Goal: Task Accomplishment & Management: Use online tool/utility

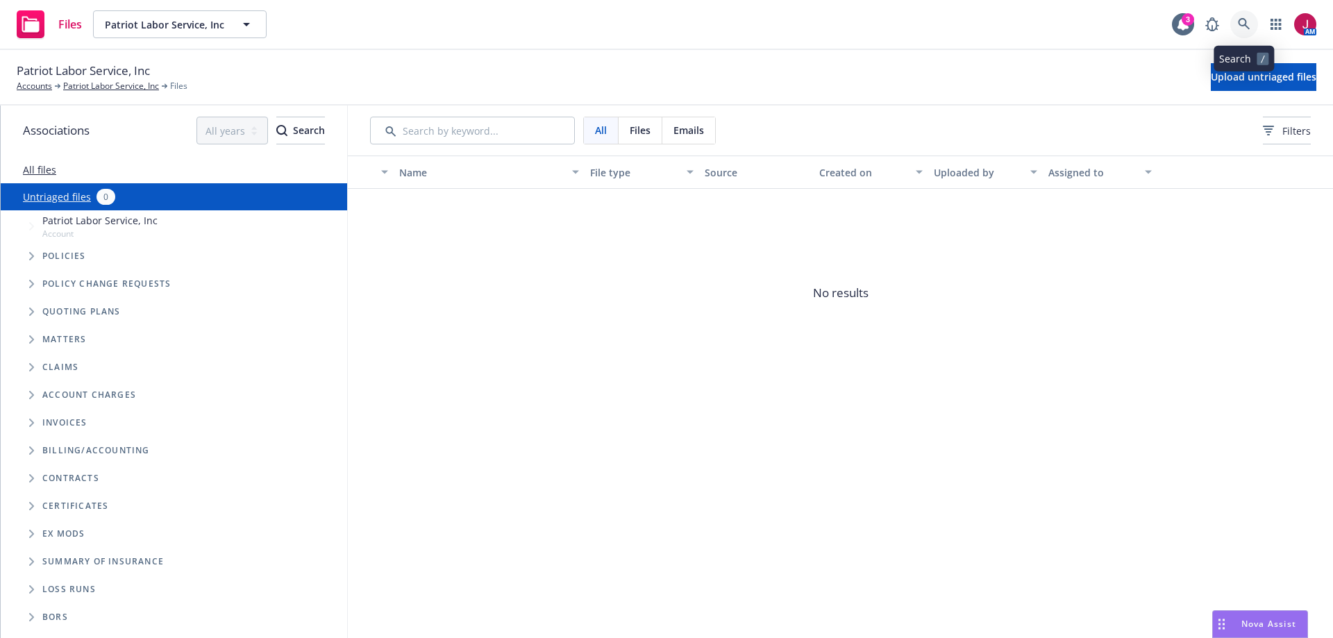
click at [1249, 23] on icon at bounding box center [1244, 24] width 13 height 13
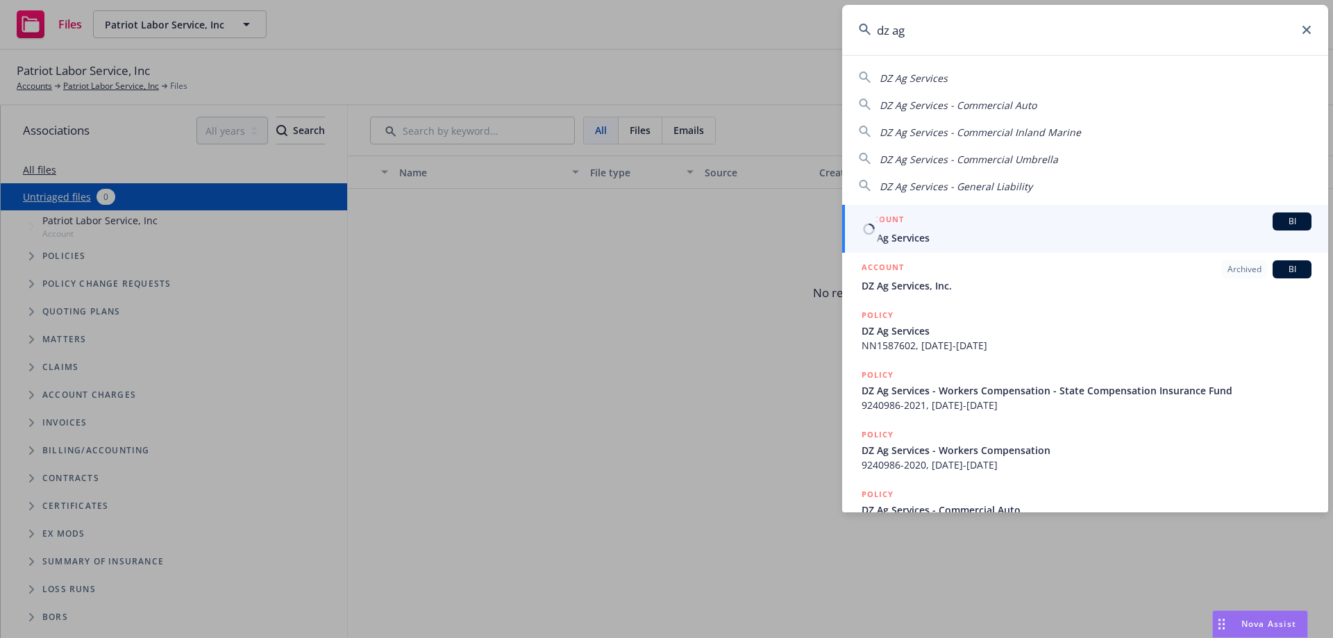
type input "dz ag"
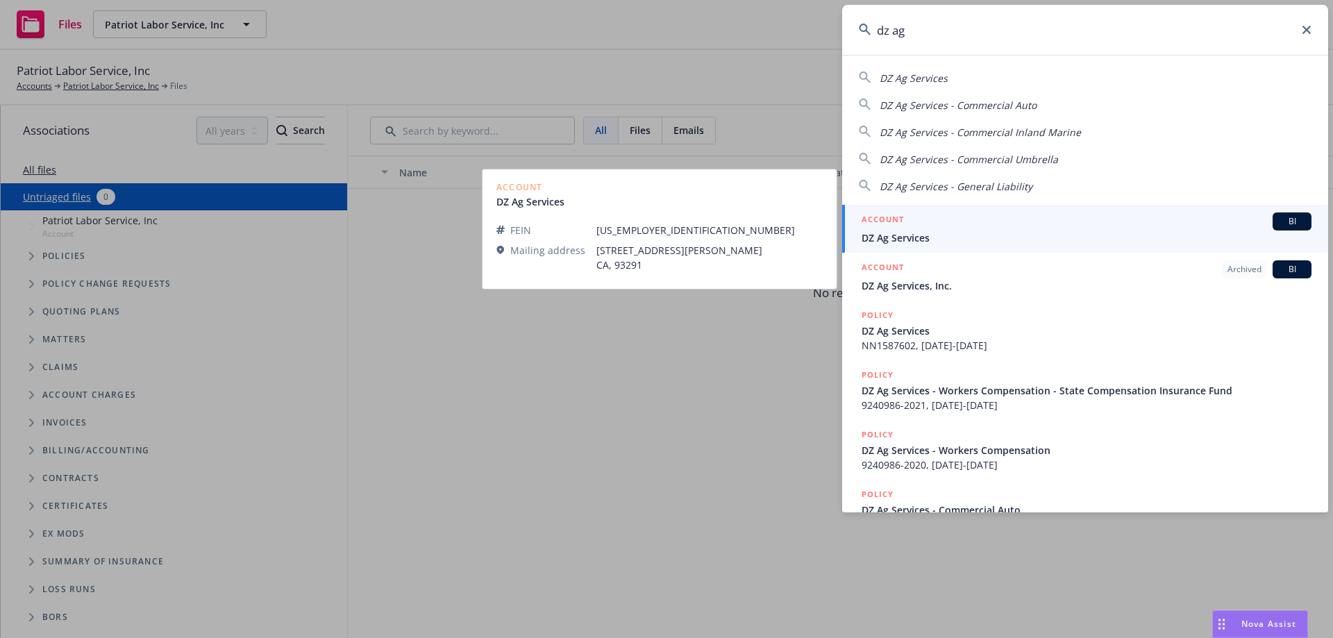
click at [1084, 231] on span "DZ Ag Services" at bounding box center [1087, 238] width 450 height 15
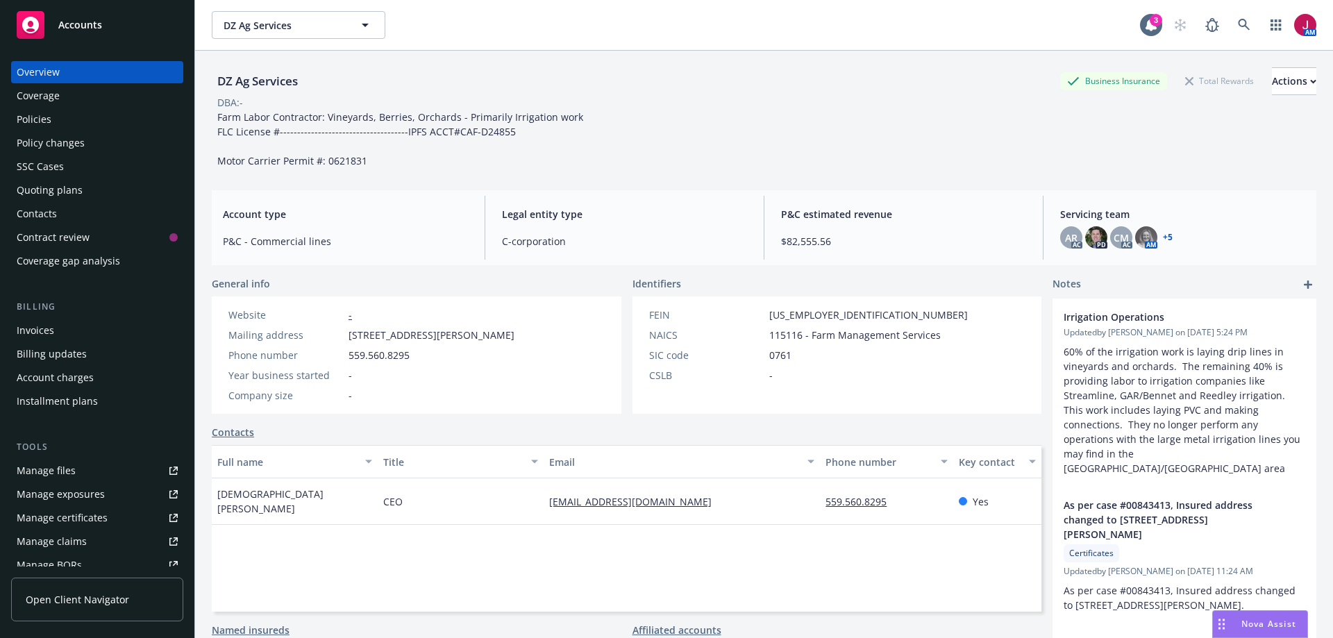
click at [46, 124] on div "Policies" at bounding box center [34, 119] width 35 height 22
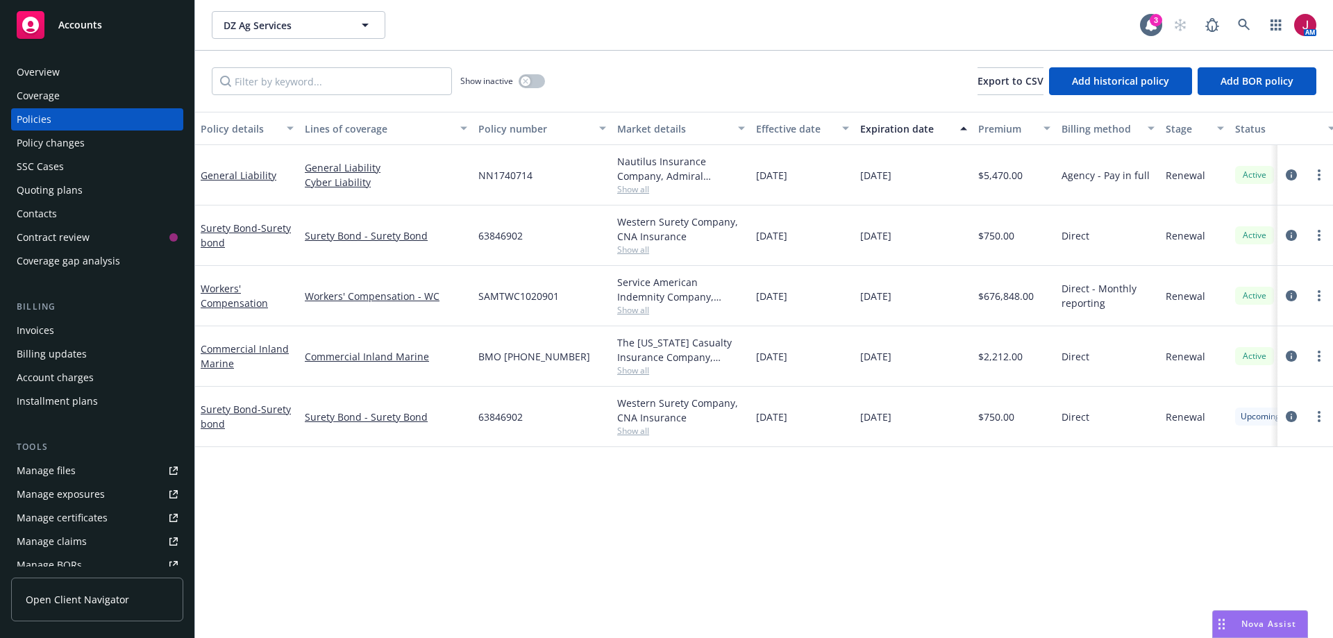
click at [58, 195] on div "Quoting plans" at bounding box center [50, 190] width 66 height 22
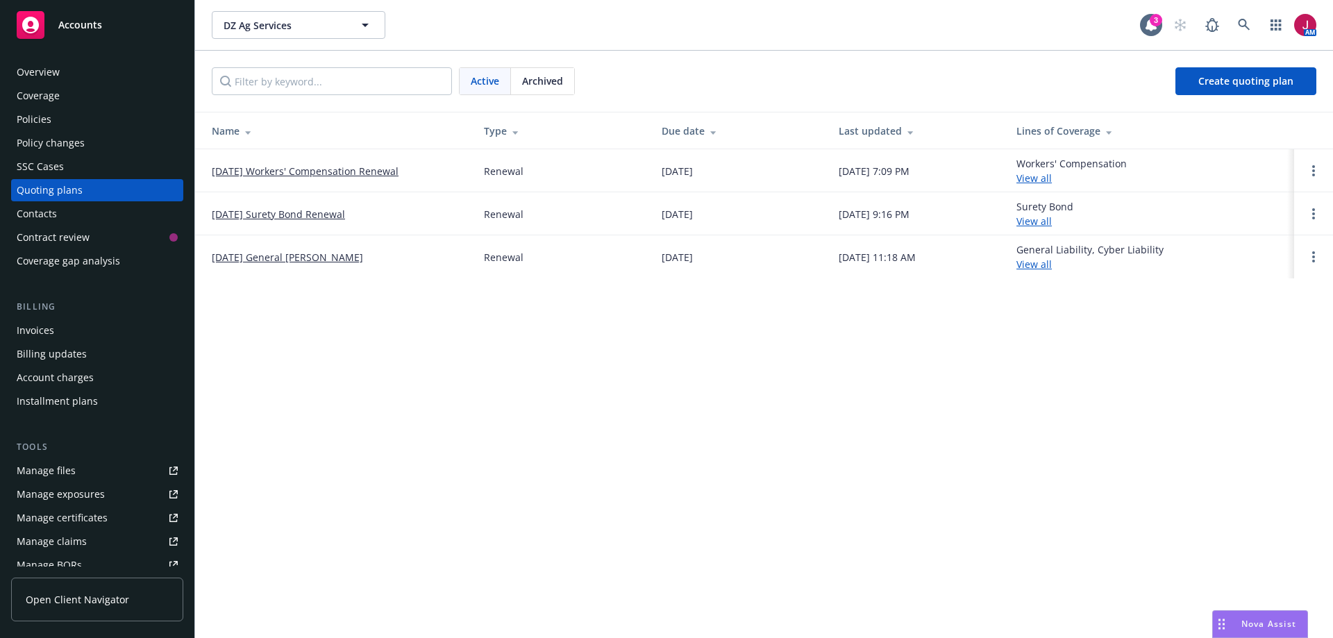
click at [342, 173] on link "[DATE] Workers' Compensation Renewal" at bounding box center [305, 171] width 187 height 15
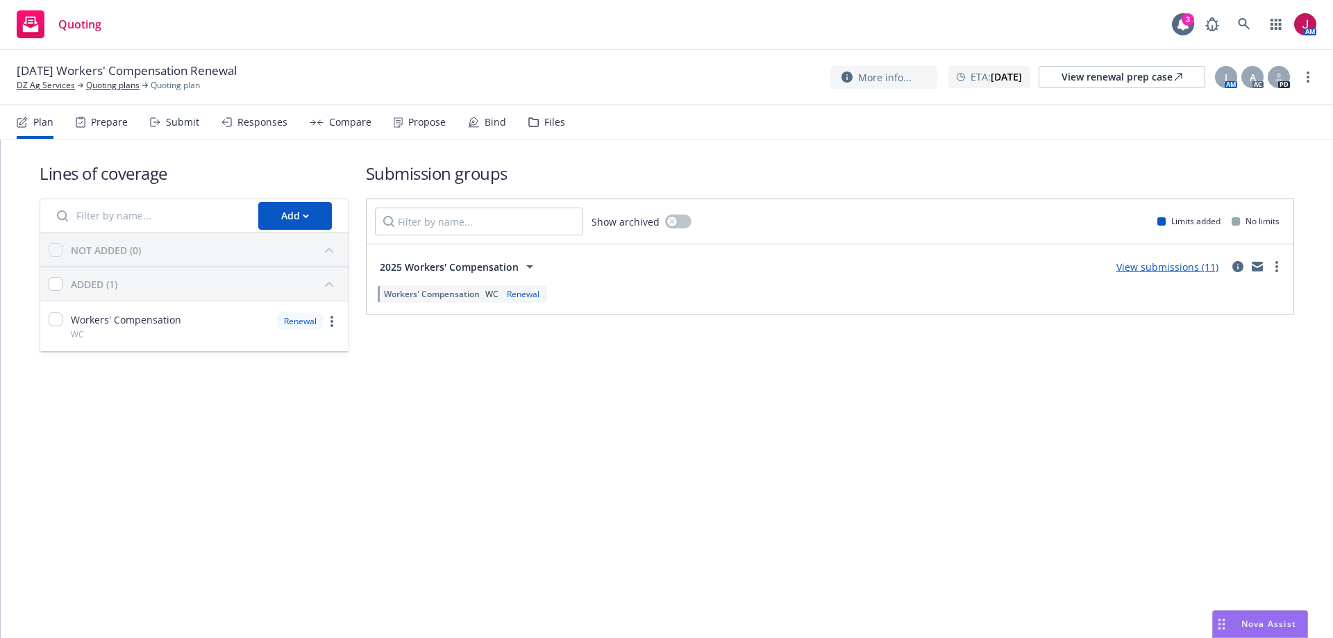
click at [274, 119] on div "Responses" at bounding box center [263, 122] width 50 height 11
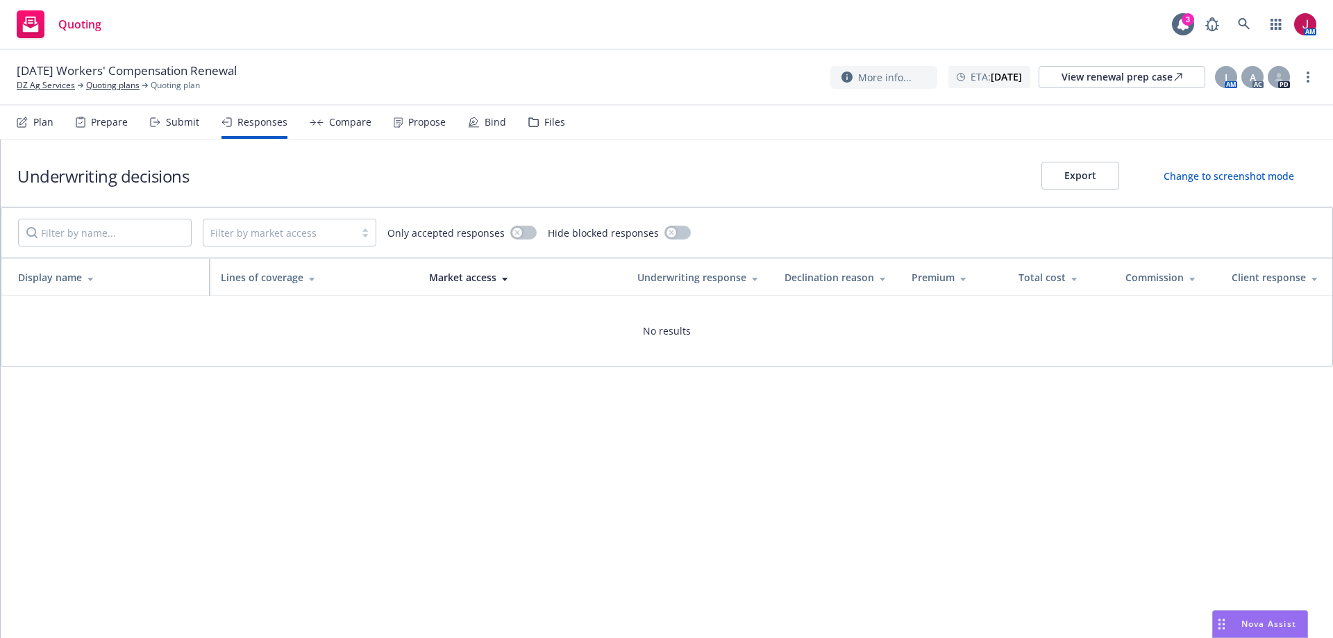
click at [187, 120] on div "Submit" at bounding box center [182, 122] width 33 height 11
